Goal: Task Accomplishment & Management: Use online tool/utility

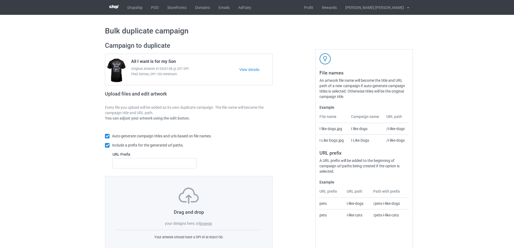
scroll to position [15, 0]
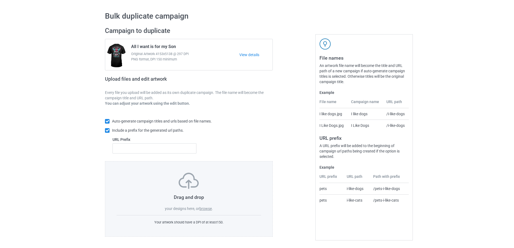
click at [204, 210] on label "browse" at bounding box center [206, 209] width 12 height 4
click at [0, 0] on input "browse" at bounding box center [0, 0] width 0 height 0
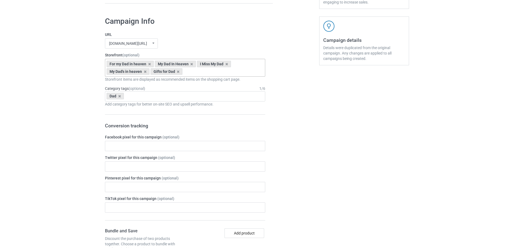
scroll to position [123, 0]
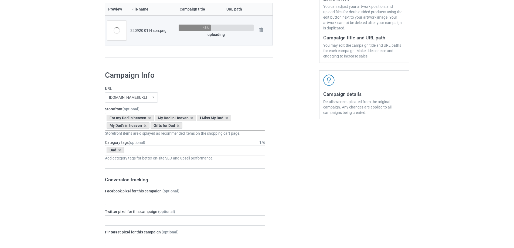
click at [149, 118] on icon at bounding box center [149, 118] width 3 height 4
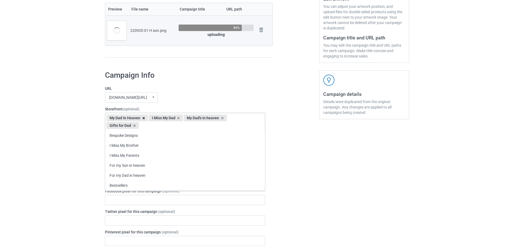
click at [143, 119] on icon at bounding box center [143, 118] width 3 height 4
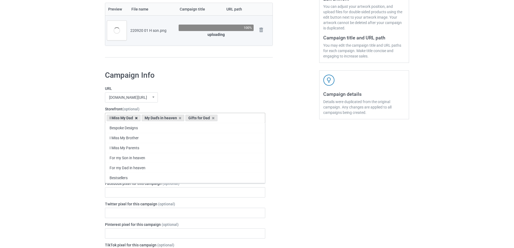
click at [136, 120] on icon at bounding box center [136, 118] width 3 height 4
click at [145, 118] on icon at bounding box center [145, 118] width 3 height 4
click at [135, 118] on icon at bounding box center [134, 118] width 3 height 4
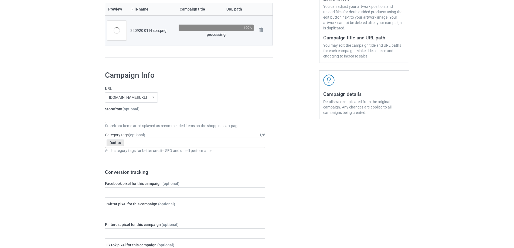
click at [120, 144] on icon at bounding box center [119, 143] width 3 height 4
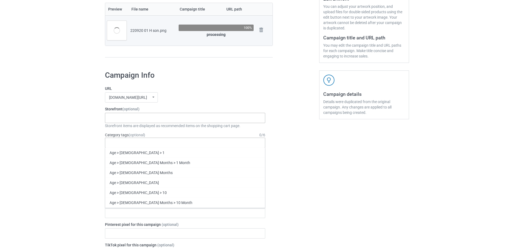
click at [131, 120] on div "Bespoke Designs I Miss My Brother I Miss My Parents For my Son in heaven For my…" at bounding box center [185, 118] width 160 height 10
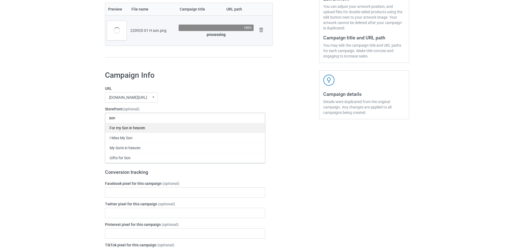
type input "son"
click at [137, 130] on div "For my Son in heaven" at bounding box center [185, 128] width 160 height 10
click at [137, 130] on div "I Miss My Son" at bounding box center [185, 128] width 160 height 10
click at [138, 130] on div "My Son's in heaven" at bounding box center [185, 128] width 160 height 10
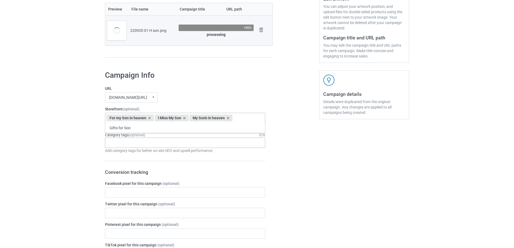
click at [137, 135] on span "(optional)" at bounding box center [137, 135] width 16 height 4
click at [242, 121] on div "For my Son in heaven I Miss My Son My Son's in heaven Gifts for Son 64030484e62…" at bounding box center [185, 118] width 160 height 10
click at [166, 129] on div "Gifts for Son" at bounding box center [185, 128] width 160 height 10
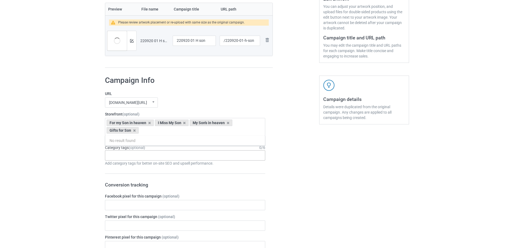
click at [143, 153] on div "Age > 1-19 > 1 Age > 1-12 Months > 1 Month Age > 1-12 Months Age > 1-19 Age > 1…" at bounding box center [185, 155] width 160 height 10
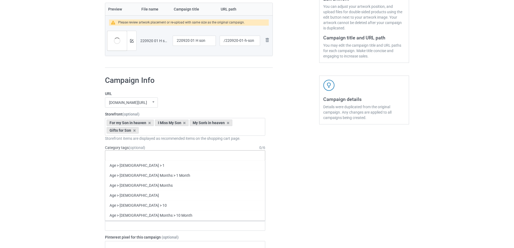
click at [144, 157] on div "Age > 1-19 > 1 Age > 1-12 Months > 1 Month Age > 1-12 Months Age > 1-19 Age > 1…" at bounding box center [185, 155] width 160 height 10
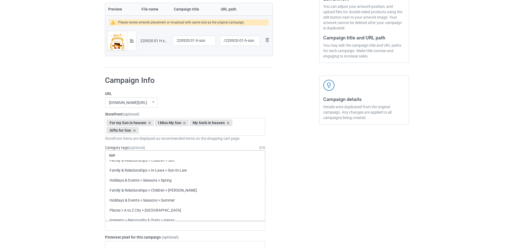
scroll to position [279, 0]
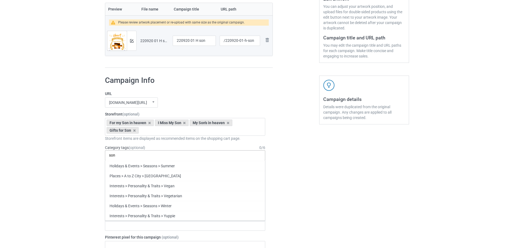
type input "son"
click at [115, 237] on div "Son" at bounding box center [185, 236] width 160 height 10
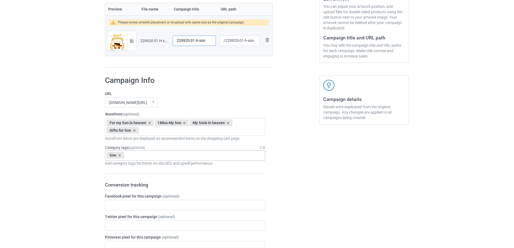
drag, startPoint x: 210, startPoint y: 41, endPoint x: 167, endPoint y: 41, distance: 42.7
click at [167, 41] on tr "Preview and edit artwork 220920 01 H son.png 220920 01 H son /220920-01-h-son R…" at bounding box center [188, 41] width 167 height 30
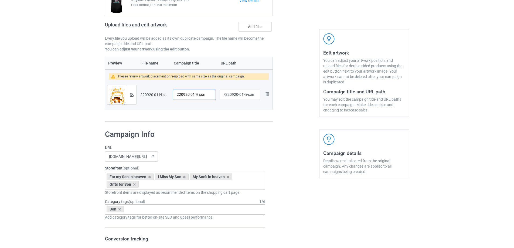
scroll to position [15, 0]
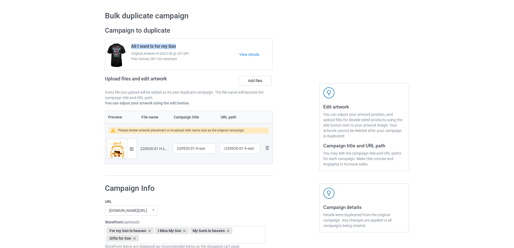
drag, startPoint x: 132, startPoint y: 46, endPoint x: 184, endPoint y: 50, distance: 52.0
click at [184, 50] on div "All I want is for my Son Original Artwork 4153x5138 @ 297 DPI PNG format, DPI 1…" at bounding box center [183, 54] width 112 height 25
copy span "All I want is for my Son"
click at [197, 147] on input "220920 01 H son" at bounding box center [194, 149] width 43 height 10
paste input "All I want is for my S"
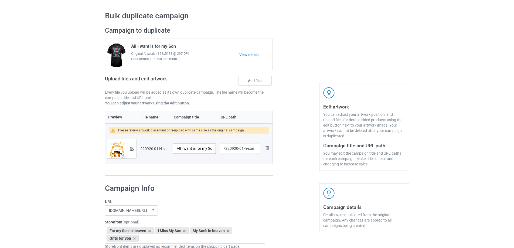
scroll to position [0, 4]
type input "All I want is for my Son"
drag, startPoint x: 243, startPoint y: 150, endPoint x: 267, endPoint y: 150, distance: 24.0
click at [267, 150] on tr "Preview and edit artwork 220920 01 H son.png All I want is for my Son /220920-0…" at bounding box center [188, 149] width 167 height 30
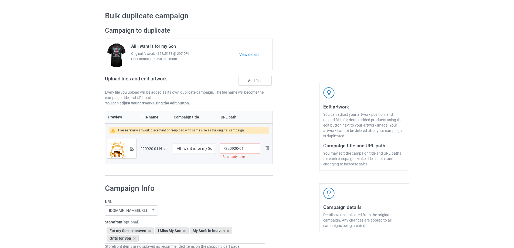
drag, startPoint x: 241, startPoint y: 149, endPoint x: 249, endPoint y: 149, distance: 7.8
click at [249, 149] on input "/220920-01" at bounding box center [240, 149] width 41 height 10
type input "/220920-02"
click at [133, 149] on div at bounding box center [131, 148] width 9 height 19
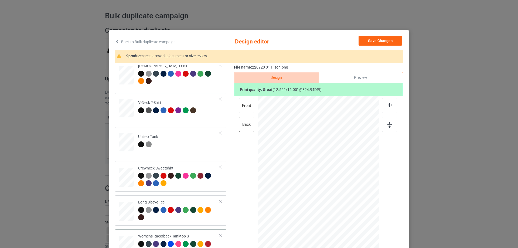
scroll to position [162, 0]
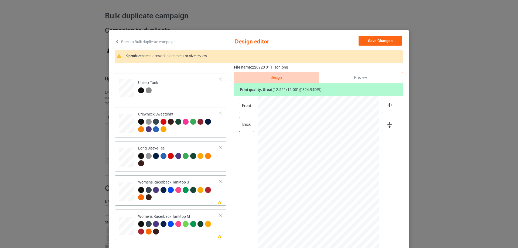
click at [124, 189] on div at bounding box center [126, 192] width 15 height 19
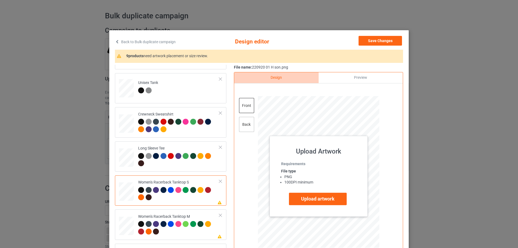
click at [243, 125] on div "back" at bounding box center [246, 124] width 15 height 15
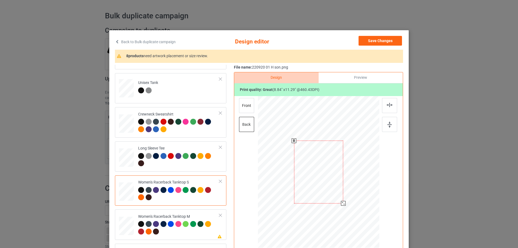
drag, startPoint x: 350, startPoint y: 215, endPoint x: 345, endPoint y: 202, distance: 14.4
click at [345, 202] on div at bounding box center [319, 172] width 110 height 152
drag, startPoint x: 326, startPoint y: 181, endPoint x: 326, endPoint y: 186, distance: 4.3
click at [326, 186] on div at bounding box center [318, 176] width 49 height 63
click at [386, 108] on div at bounding box center [389, 105] width 15 height 15
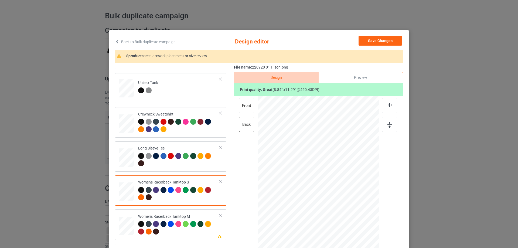
scroll to position [189, 0]
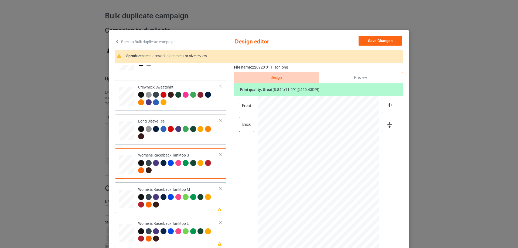
click at [133, 198] on td at bounding box center [127, 198] width 16 height 26
drag, startPoint x: 351, startPoint y: 216, endPoint x: 344, endPoint y: 204, distance: 14.1
click at [344, 204] on div at bounding box center [344, 204] width 5 height 5
drag, startPoint x: 319, startPoint y: 177, endPoint x: 319, endPoint y: 182, distance: 5.4
click at [319, 182] on div at bounding box center [318, 177] width 51 height 65
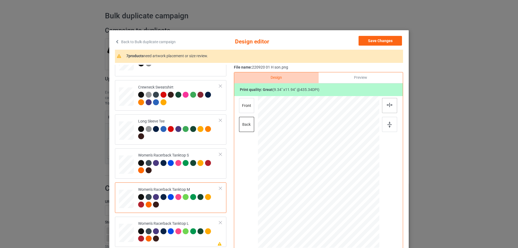
click at [384, 102] on div at bounding box center [389, 105] width 15 height 15
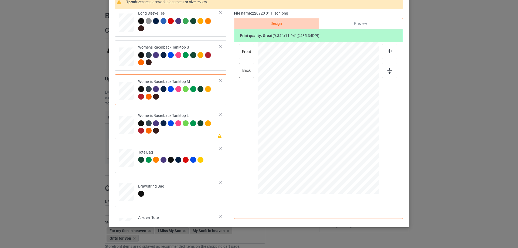
scroll to position [270, 0]
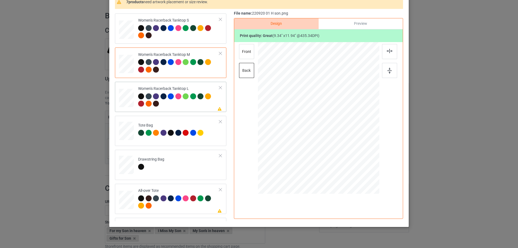
click at [128, 93] on div at bounding box center [126, 98] width 15 height 18
drag, startPoint x: 352, startPoint y: 164, endPoint x: 341, endPoint y: 149, distance: 19.2
click at [341, 149] on div at bounding box center [343, 148] width 5 height 5
drag, startPoint x: 323, startPoint y: 130, endPoint x: 323, endPoint y: 133, distance: 3.2
click at [323, 133] on div at bounding box center [319, 121] width 48 height 61
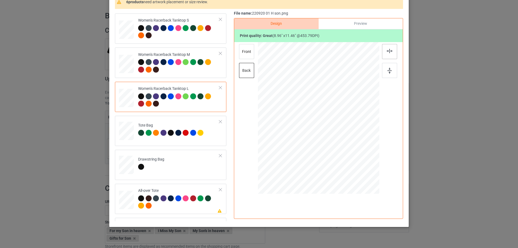
click at [390, 46] on div at bounding box center [389, 51] width 15 height 15
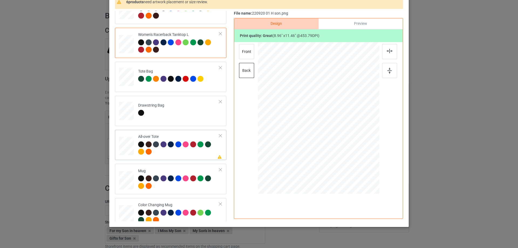
drag, startPoint x: 126, startPoint y: 153, endPoint x: 160, endPoint y: 150, distance: 33.9
click at [126, 154] on div at bounding box center [126, 146] width 15 height 15
click at [354, 164] on div at bounding box center [354, 163] width 5 height 5
click at [334, 154] on div at bounding box center [318, 117] width 71 height 91
click at [390, 50] on img at bounding box center [390, 51] width 6 height 4
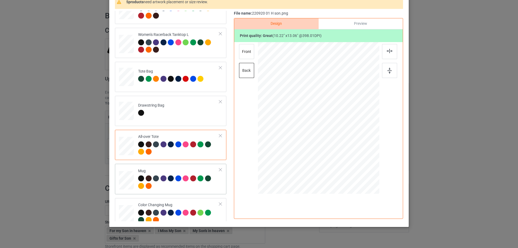
scroll to position [378, 0]
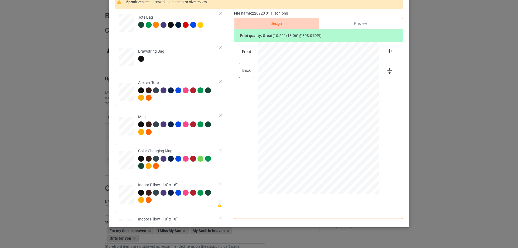
click at [133, 128] on td at bounding box center [127, 125] width 16 height 26
click at [363, 134] on div at bounding box center [352, 118] width 37 height 48
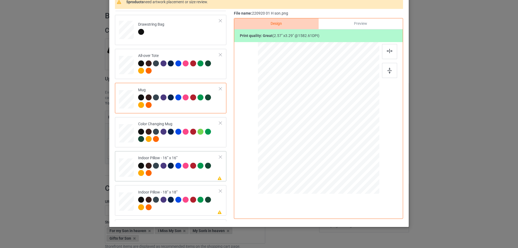
click at [128, 170] on div at bounding box center [126, 167] width 15 height 15
drag, startPoint x: 354, startPoint y: 164, endPoint x: 352, endPoint y: 158, distance: 6.9
click at [352, 158] on div at bounding box center [319, 118] width 122 height 121
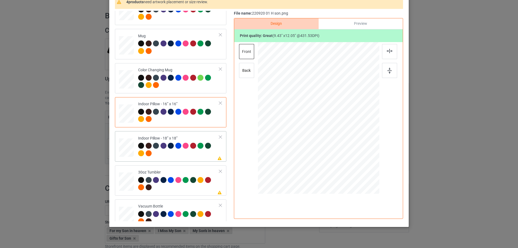
drag, startPoint x: 133, startPoint y: 153, endPoint x: 145, endPoint y: 154, distance: 12.2
click at [133, 153] on td at bounding box center [127, 146] width 16 height 26
drag, startPoint x: 352, startPoint y: 164, endPoint x: 128, endPoint y: 134, distance: 226.1
click at [351, 160] on div at bounding box center [353, 162] width 5 height 5
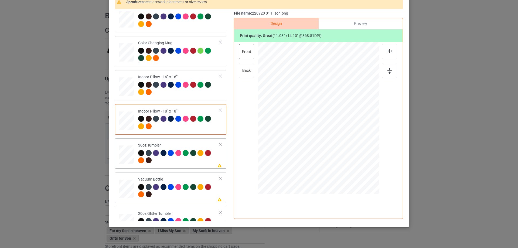
click at [129, 155] on div at bounding box center [126, 155] width 14 height 8
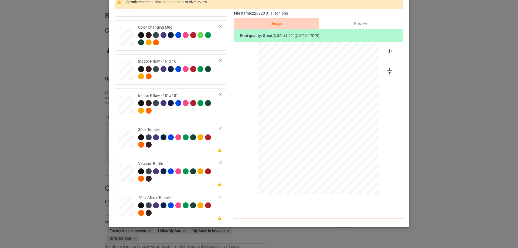
scroll to position [63, 0]
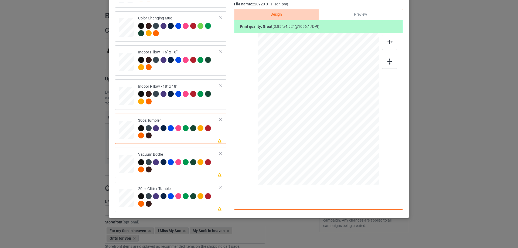
click at [129, 201] on div at bounding box center [127, 198] width 14 height 12
click at [312, 132] on div at bounding box center [314, 133] width 5 height 5
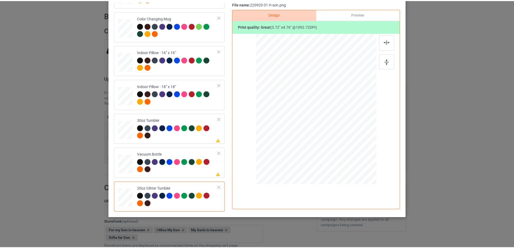
scroll to position [0, 0]
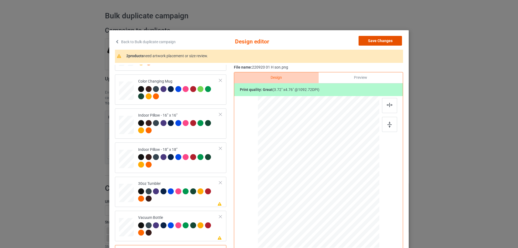
click at [394, 42] on button "Save Changes" at bounding box center [380, 41] width 43 height 10
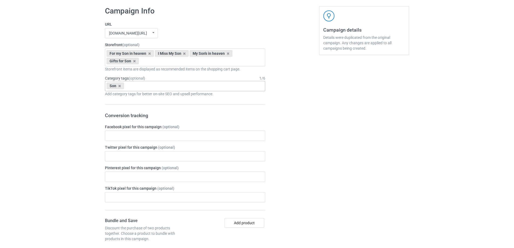
scroll to position [457, 0]
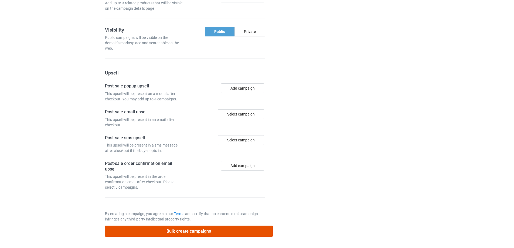
click at [191, 230] on button "Bulk create campaigns" at bounding box center [189, 231] width 168 height 11
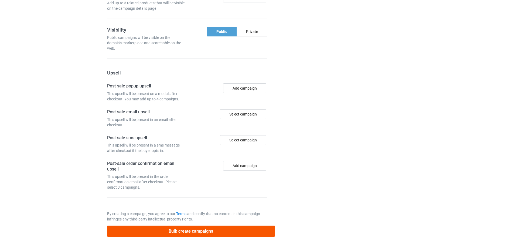
scroll to position [0, 0]
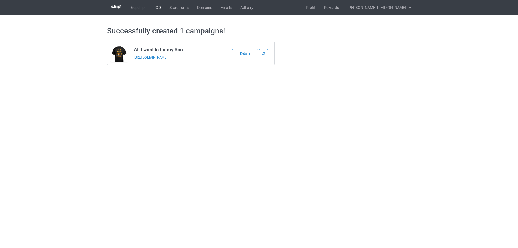
click at [156, 9] on link "POD" at bounding box center [157, 7] width 16 height 15
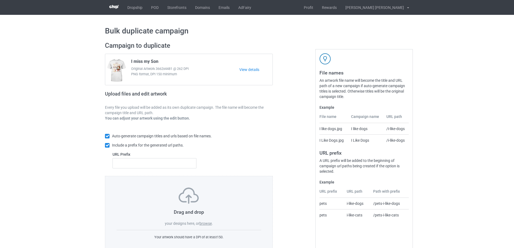
click at [207, 225] on label "browse" at bounding box center [206, 223] width 12 height 4
click at [0, 0] on input "browse" at bounding box center [0, 0] width 0 height 0
click at [210, 224] on label "browse" at bounding box center [206, 223] width 12 height 4
click at [0, 0] on input "browse" at bounding box center [0, 0] width 0 height 0
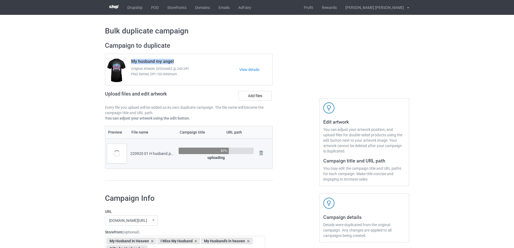
drag, startPoint x: 175, startPoint y: 62, endPoint x: 131, endPoint y: 61, distance: 44.0
click at [131, 61] on div "My husband my angel Original Artwork 3392x4462 @ 243 DPI PNG format, DPI 150 mi…" at bounding box center [183, 69] width 112 height 25
copy span "My husband my angel"
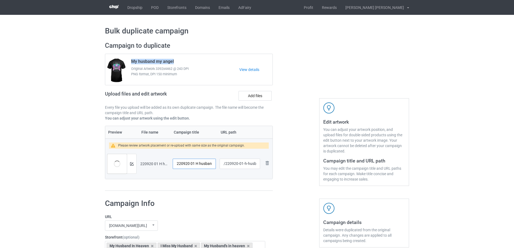
click at [204, 161] on input "220920 01 H husband" at bounding box center [194, 164] width 43 height 10
paste input "My husband my angel"
type input "My husband my angel"
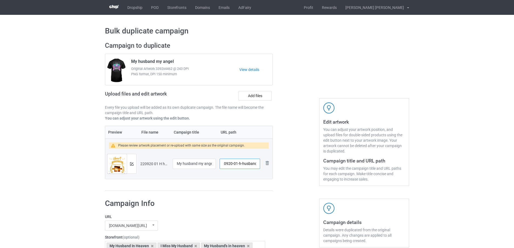
drag, startPoint x: 242, startPoint y: 165, endPoint x: 257, endPoint y: 165, distance: 14.3
click at [257, 165] on input "/220920-01-h-husband" at bounding box center [240, 164] width 41 height 10
click at [244, 165] on input "/220920-01" at bounding box center [240, 164] width 41 height 10
click at [243, 164] on input "/220920-02" at bounding box center [240, 164] width 41 height 10
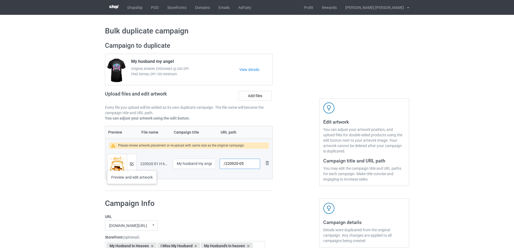
type input "/220920-05"
click at [132, 165] on img at bounding box center [132, 164] width 4 height 4
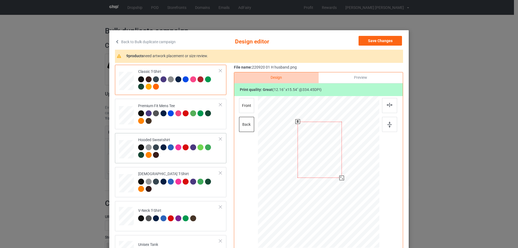
click at [344, 184] on div at bounding box center [319, 172] width 122 height 153
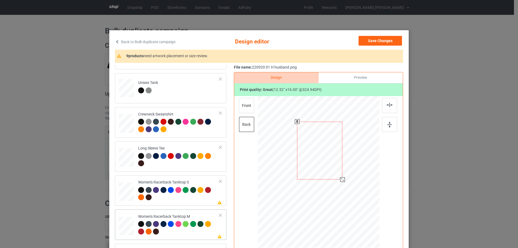
scroll to position [216, 0]
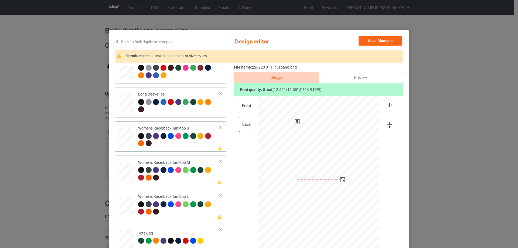
click at [123, 136] on div at bounding box center [126, 138] width 15 height 19
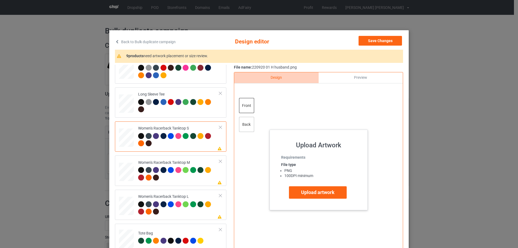
click at [243, 127] on div "back" at bounding box center [246, 124] width 15 height 15
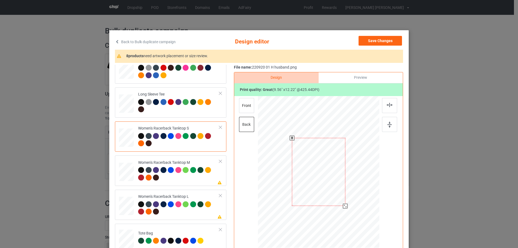
drag, startPoint x: 351, startPoint y: 215, endPoint x: 340, endPoint y: 203, distance: 16.7
click at [346, 205] on div at bounding box center [319, 172] width 110 height 152
drag, startPoint x: 329, startPoint y: 188, endPoint x: 329, endPoint y: 194, distance: 6.2
click at [329, 194] on div at bounding box center [319, 179] width 53 height 68
click at [389, 107] on img at bounding box center [390, 105] width 6 height 4
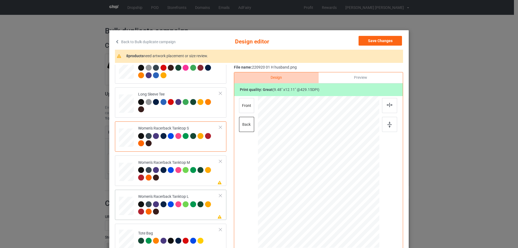
scroll to position [270, 0]
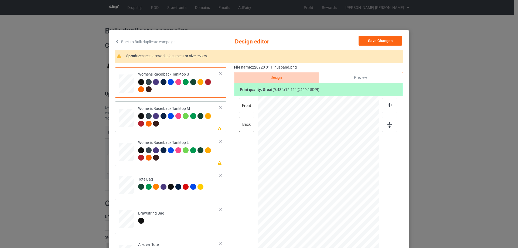
click at [119, 120] on div at bounding box center [126, 118] width 15 height 19
drag, startPoint x: 351, startPoint y: 216, endPoint x: 326, endPoint y: 187, distance: 38.4
click at [346, 206] on div at bounding box center [346, 206] width 5 height 5
drag, startPoint x: 326, startPoint y: 186, endPoint x: 327, endPoint y: 194, distance: 8.4
click at [327, 194] on div at bounding box center [320, 180] width 54 height 69
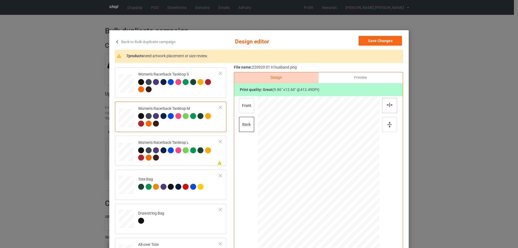
click at [389, 104] on img at bounding box center [390, 105] width 6 height 4
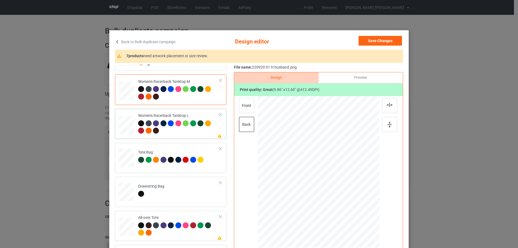
click at [124, 129] on div at bounding box center [126, 125] width 15 height 18
drag, startPoint x: 353, startPoint y: 218, endPoint x: 346, endPoint y: 205, distance: 14.9
click at [346, 205] on div at bounding box center [319, 172] width 119 height 152
click at [326, 180] on div at bounding box center [319, 180] width 54 height 69
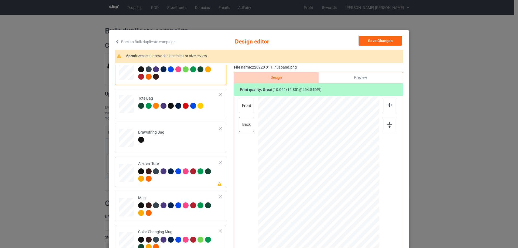
click at [127, 169] on div at bounding box center [126, 173] width 15 height 15
click at [335, 206] on div at bounding box center [318, 170] width 73 height 93
click at [389, 108] on div at bounding box center [389, 105] width 15 height 15
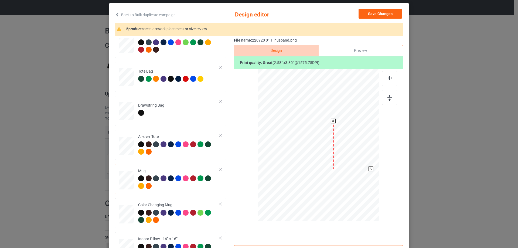
click at [370, 169] on div at bounding box center [371, 169] width 5 height 5
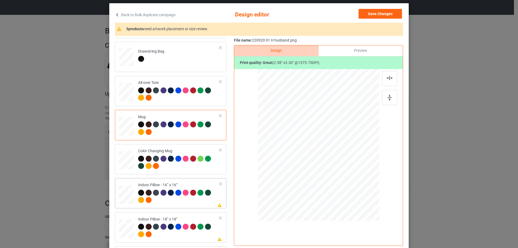
click at [126, 188] on div at bounding box center [126, 194] width 15 height 15
drag, startPoint x: 353, startPoint y: 192, endPoint x: 351, endPoint y: 188, distance: 4.6
click at [351, 188] on div at bounding box center [352, 188] width 5 height 5
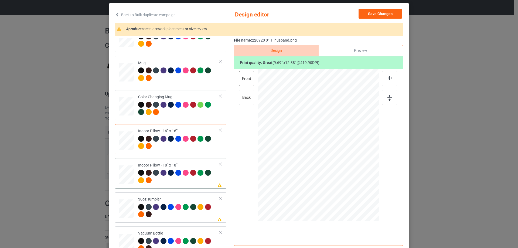
click at [125, 174] on div at bounding box center [126, 174] width 15 height 15
drag, startPoint x: 353, startPoint y: 192, endPoint x: 352, endPoint y: 187, distance: 4.9
click at [352, 187] on div at bounding box center [352, 188] width 5 height 5
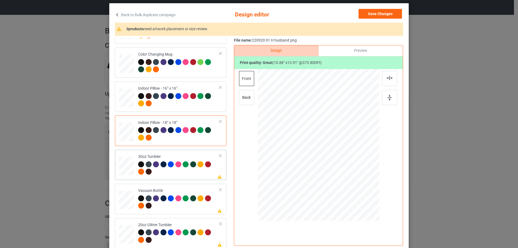
click at [129, 169] on div at bounding box center [126, 166] width 14 height 8
drag, startPoint x: 305, startPoint y: 170, endPoint x: 263, endPoint y: 172, distance: 42.4
click at [308, 171] on div at bounding box center [310, 171] width 5 height 5
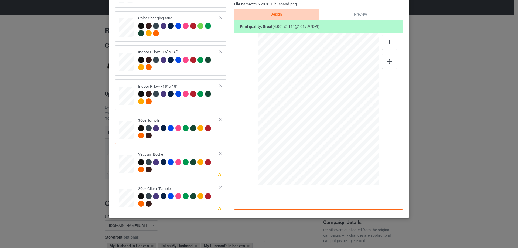
click at [122, 165] on div at bounding box center [126, 164] width 14 height 8
click at [307, 133] on div at bounding box center [309, 132] width 5 height 5
click at [122, 200] on div at bounding box center [127, 198] width 14 height 12
click at [313, 134] on div at bounding box center [314, 133] width 5 height 5
click at [304, 124] on div at bounding box center [292, 103] width 45 height 57
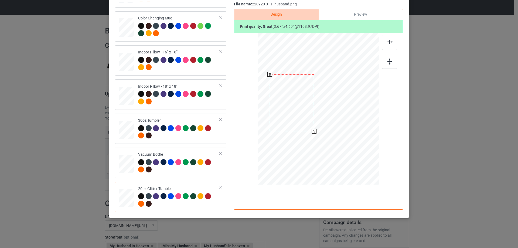
click at [303, 110] on div at bounding box center [292, 103] width 45 height 57
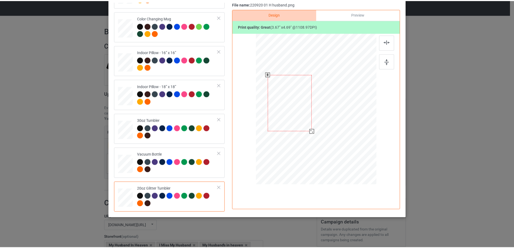
scroll to position [36, 0]
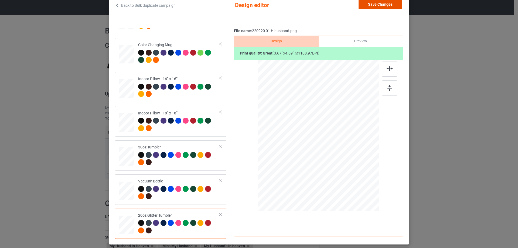
click at [382, 5] on button "Save Changes" at bounding box center [380, 4] width 43 height 10
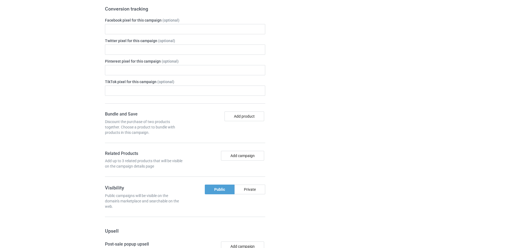
scroll to position [453, 0]
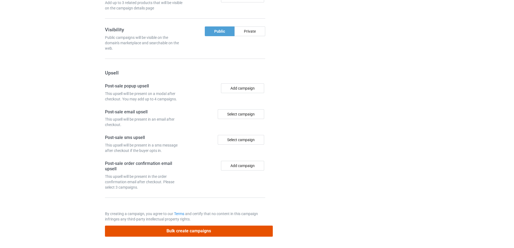
click at [212, 230] on button "Bulk create campaigns" at bounding box center [189, 231] width 168 height 11
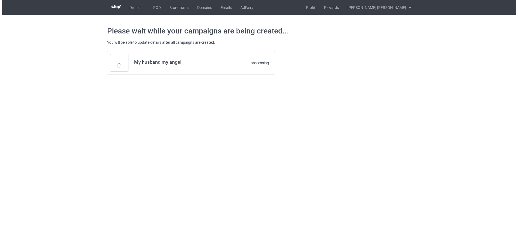
scroll to position [0, 0]
